Goal: Information Seeking & Learning: Learn about a topic

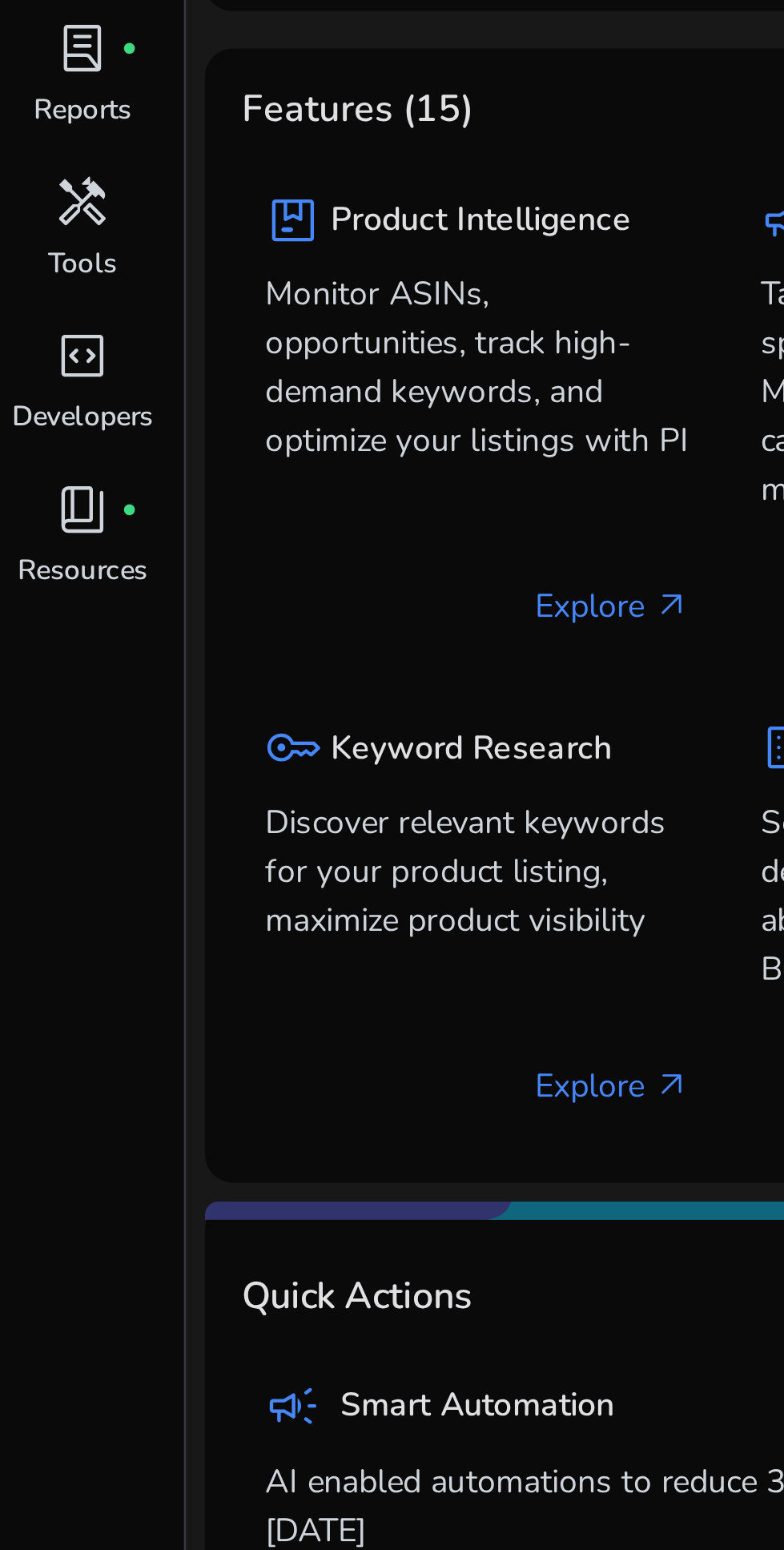
scroll to position [11, 0]
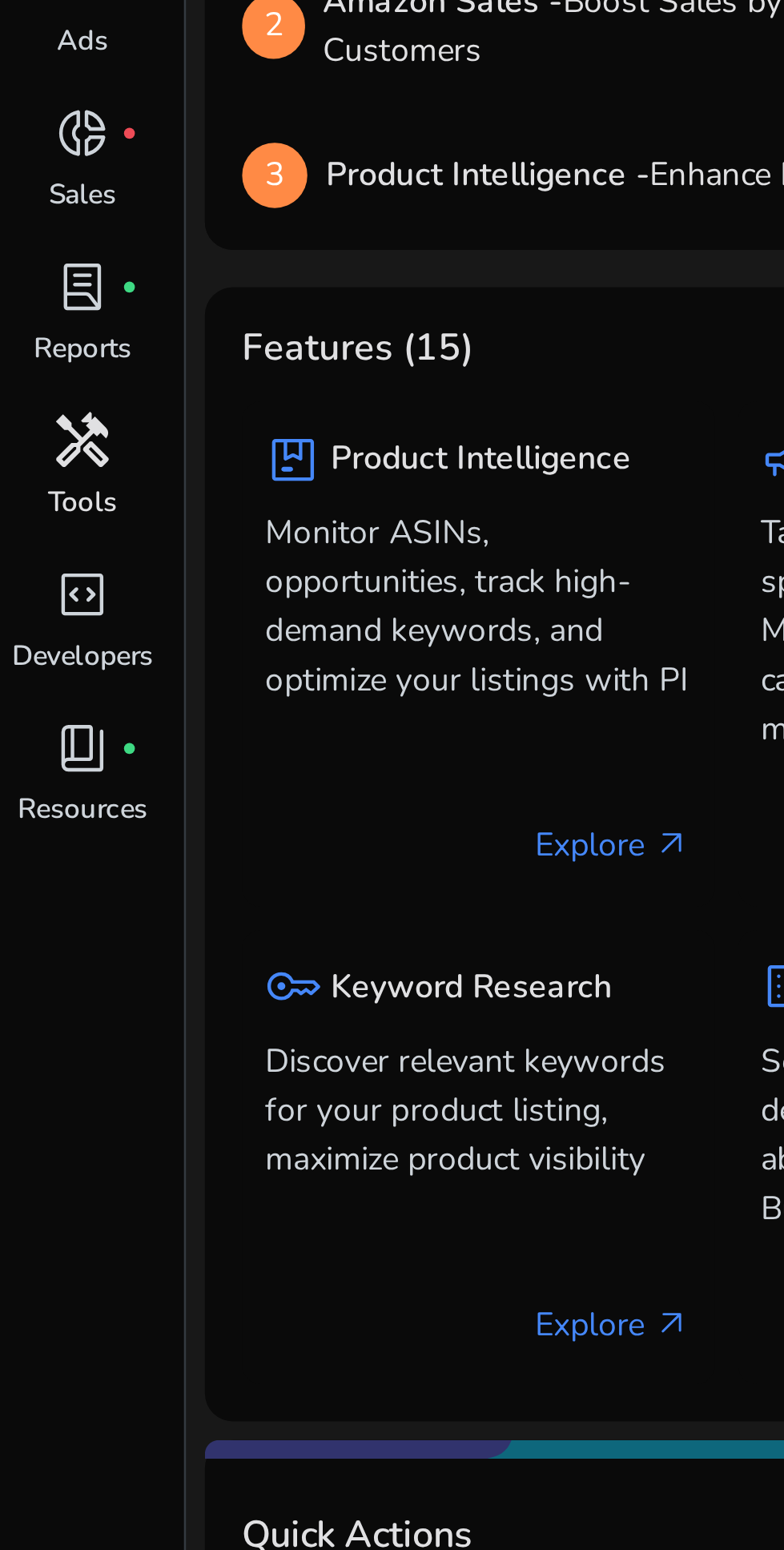
click at [35, 336] on span "handyman" at bounding box center [28, 336] width 19 height 19
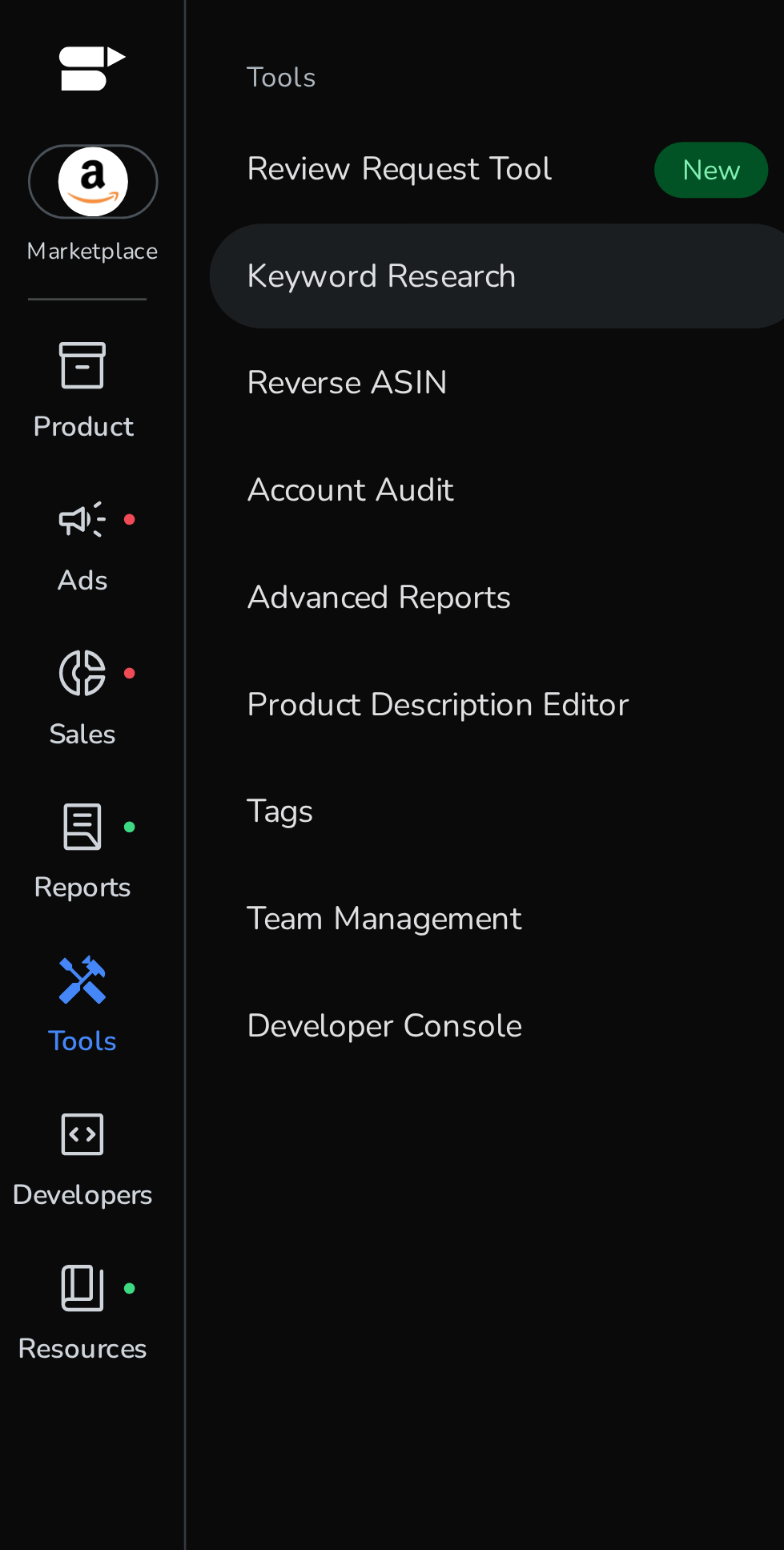
click at [126, 102] on p "Keyword Research" at bounding box center [132, 94] width 93 height 17
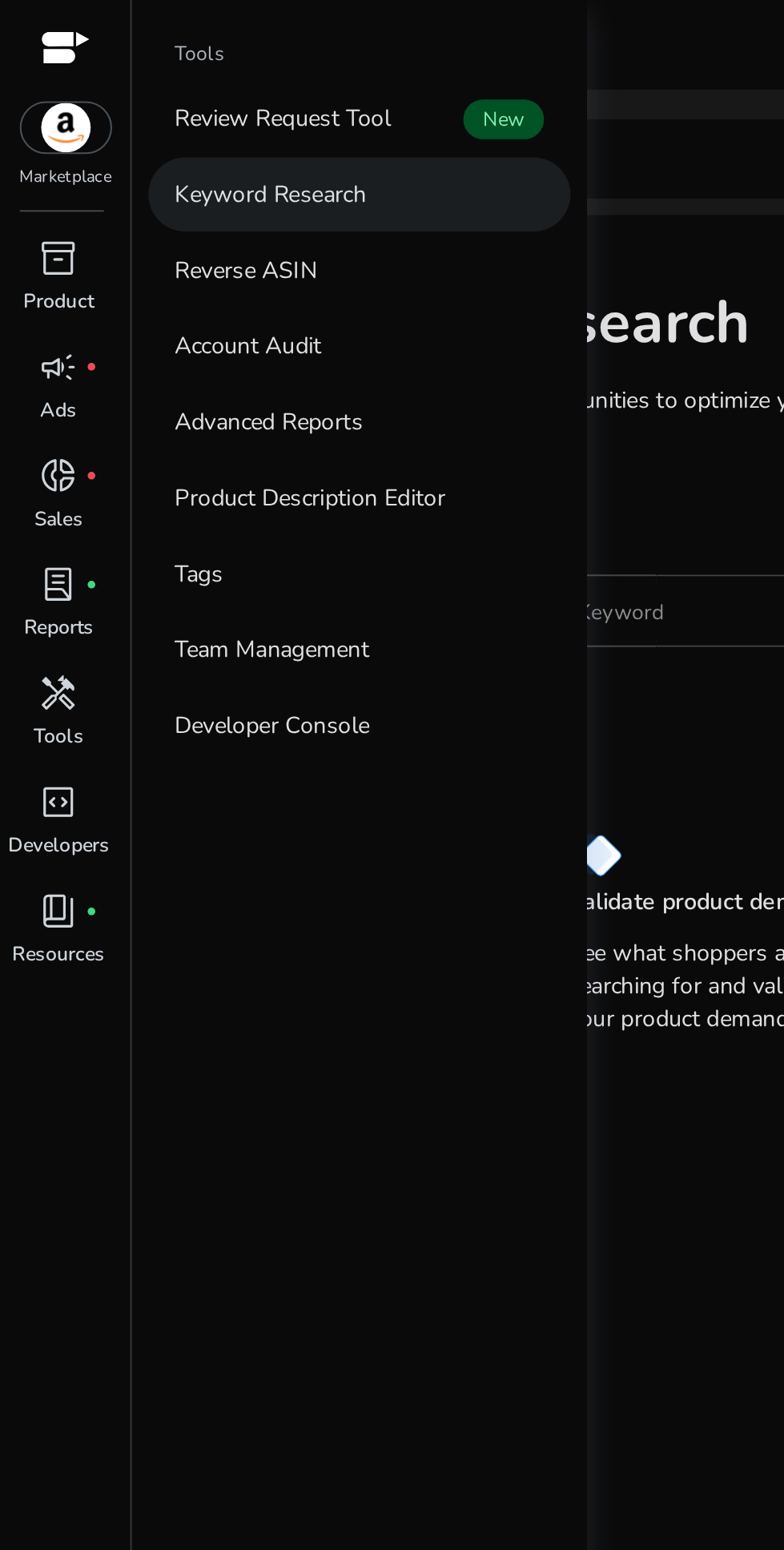
click at [149, 86] on p "Keyword Research" at bounding box center [132, 94] width 93 height 17
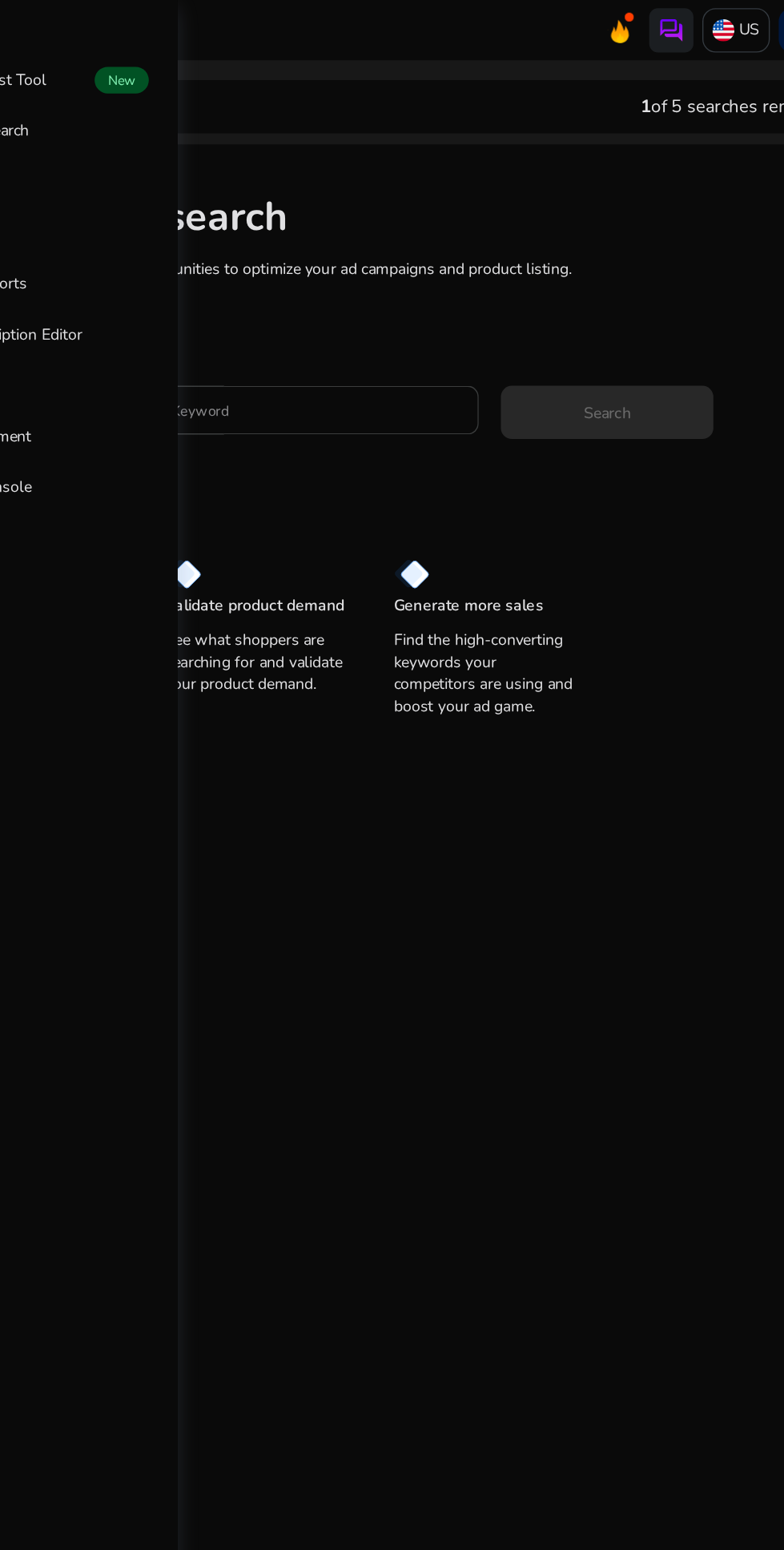
click at [384, 302] on input "Enter Keyword" at bounding box center [372, 298] width 236 height 18
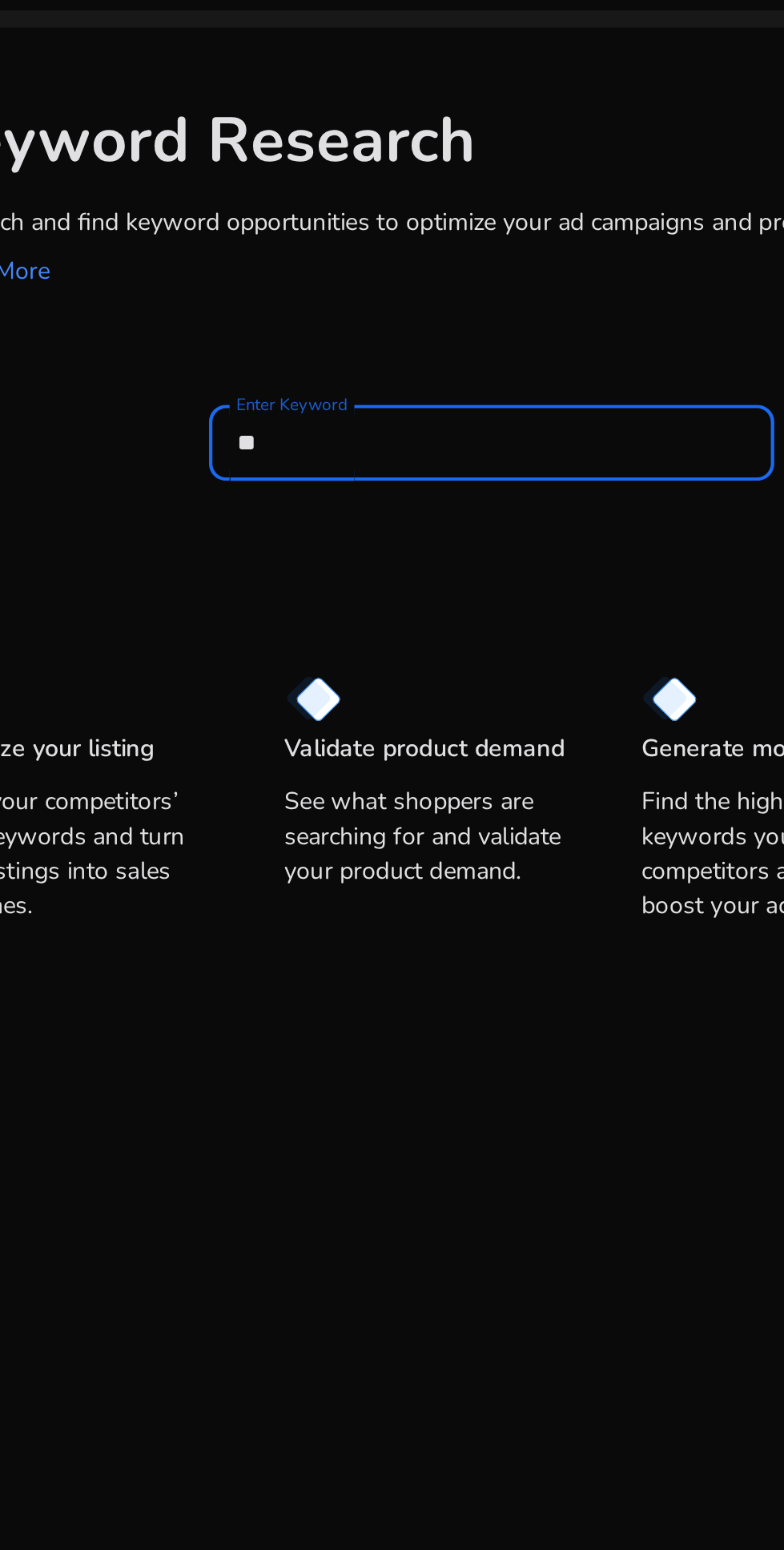
type input "*"
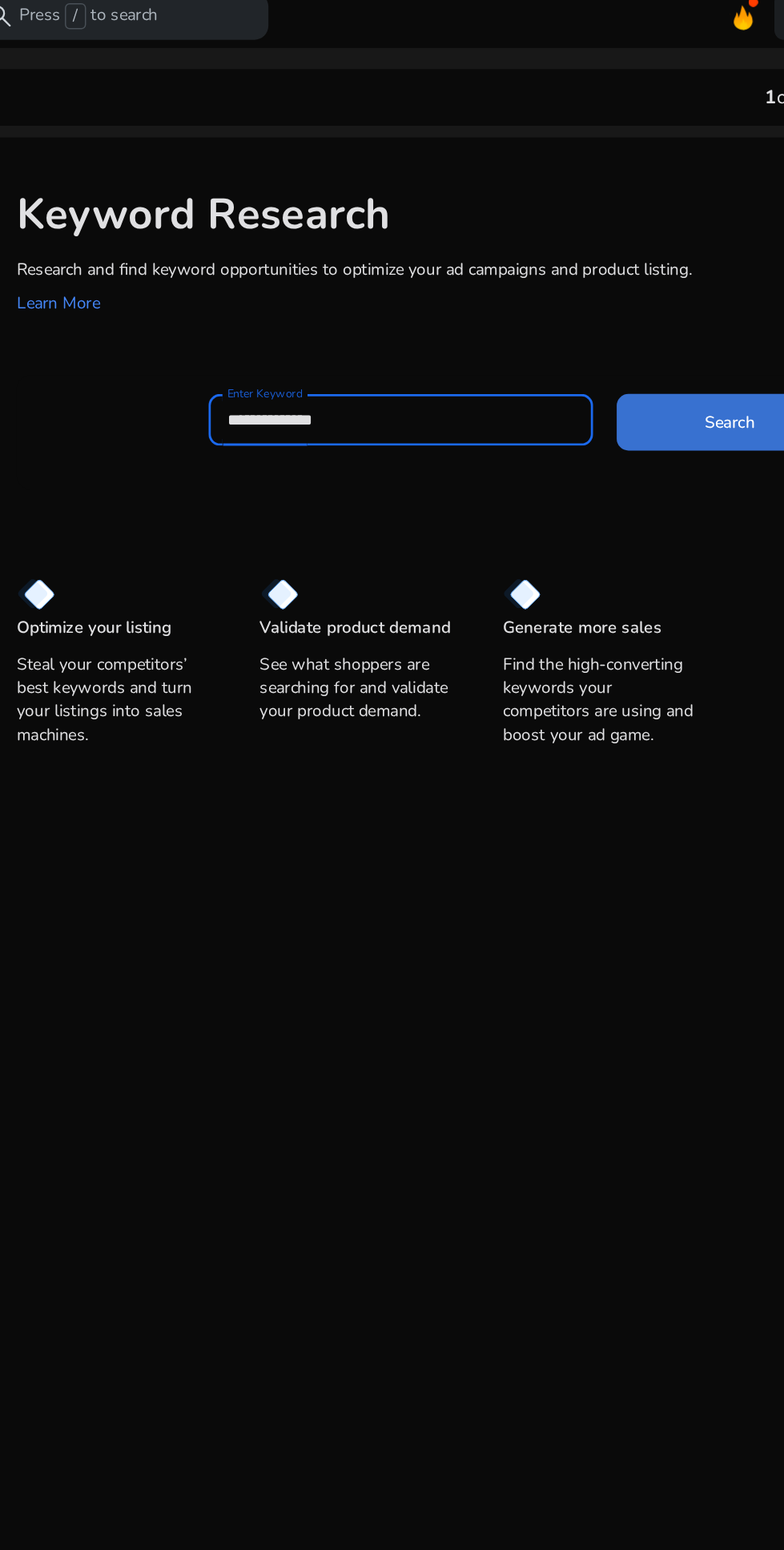
type input "**********"
click at [579, 306] on span "Search" at bounding box center [596, 298] width 35 height 17
